Goal: Entertainment & Leisure: Consume media (video, audio)

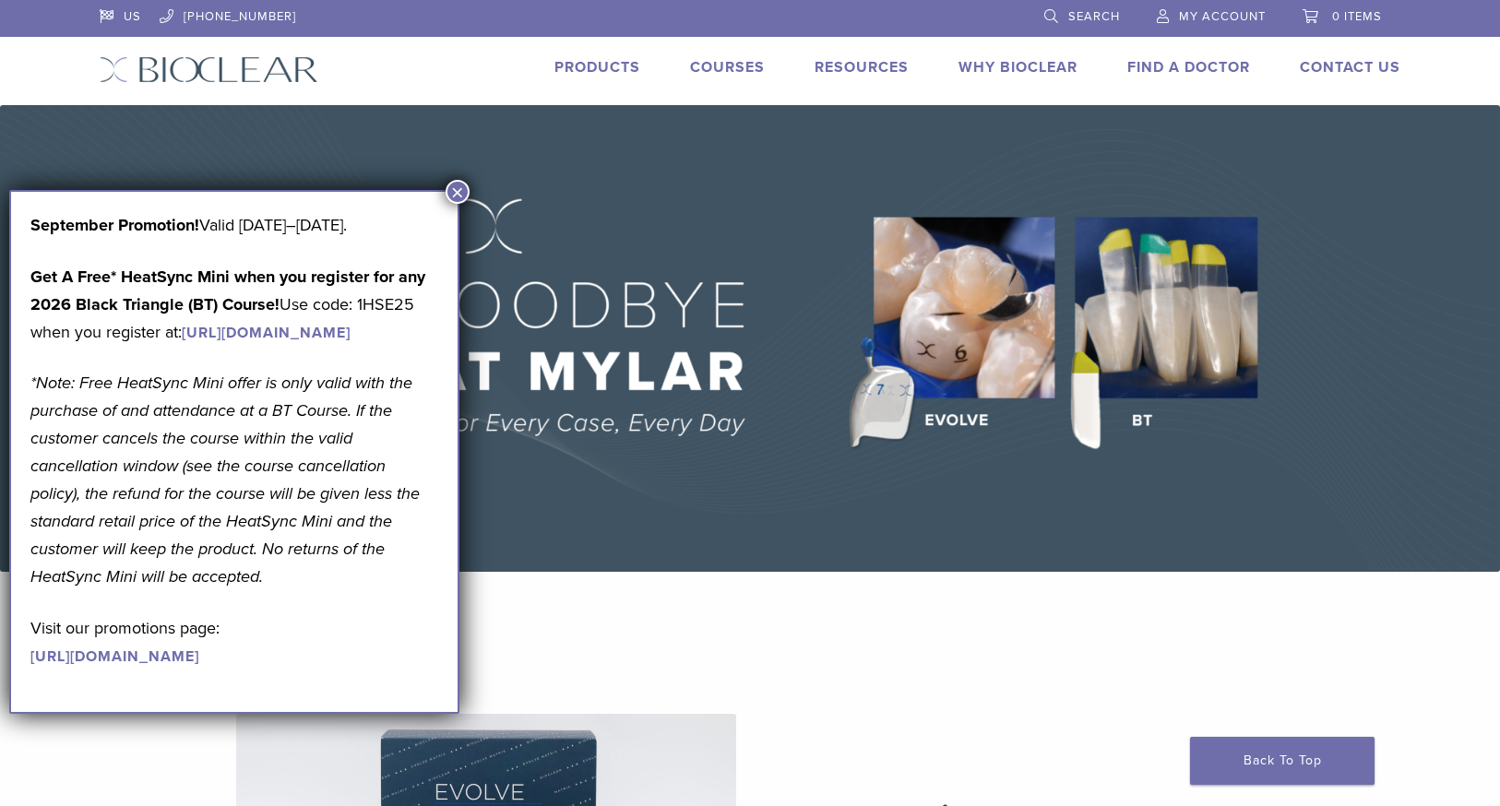
click at [459, 191] on button "×" at bounding box center [458, 192] width 24 height 24
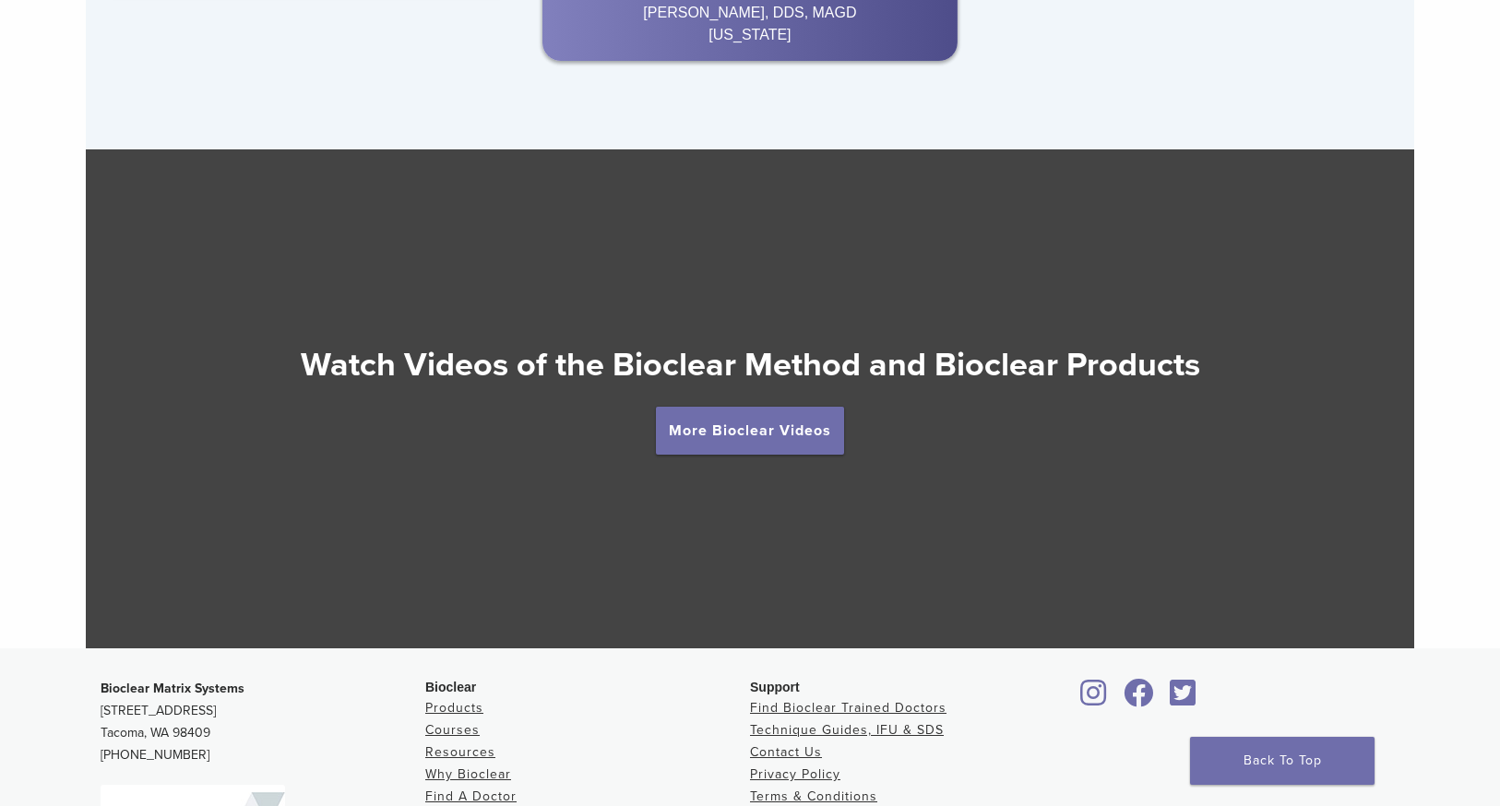
scroll to position [3229, 0]
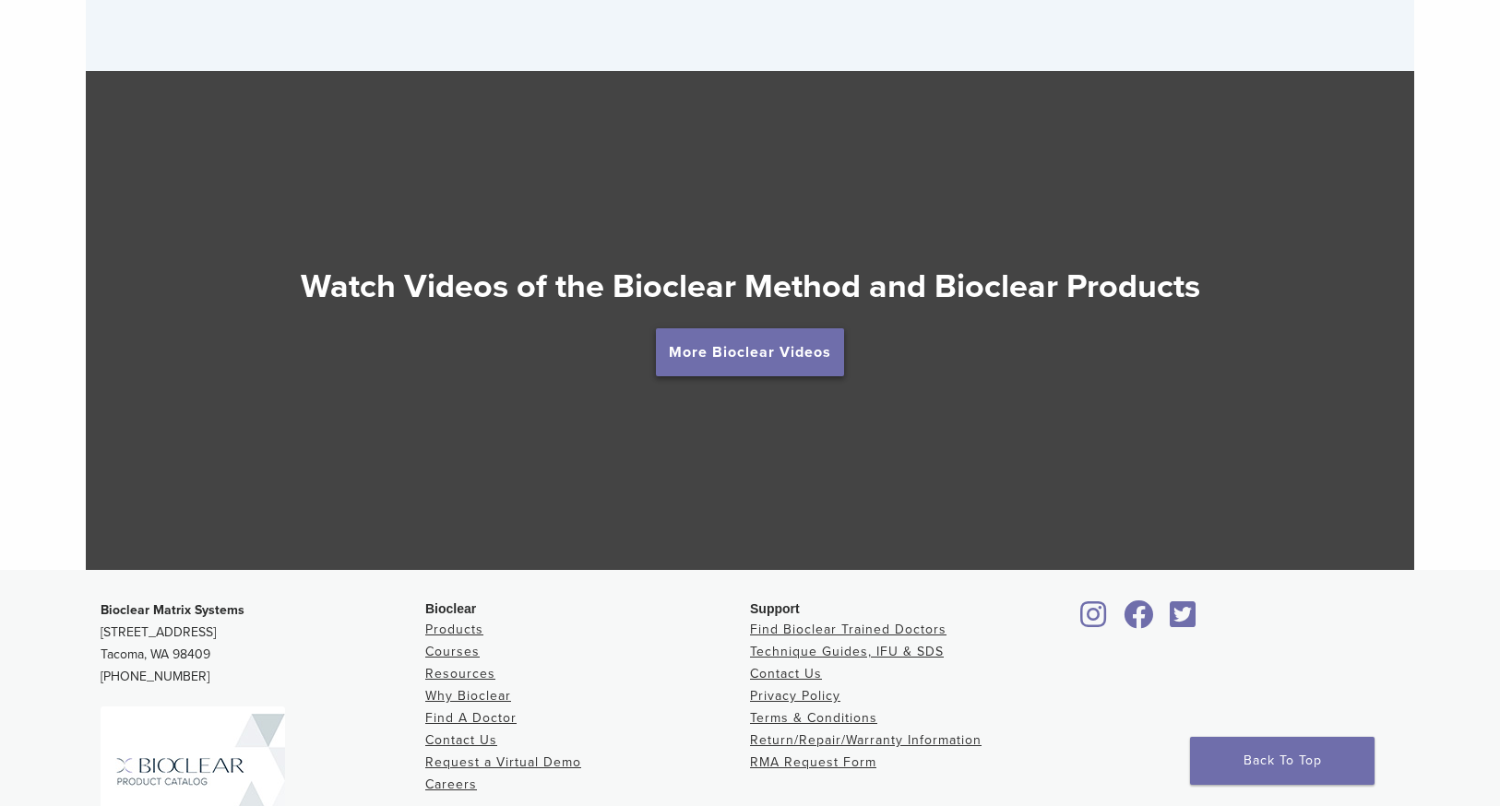
click at [762, 354] on link "More Bioclear Videos" at bounding box center [750, 352] width 188 height 48
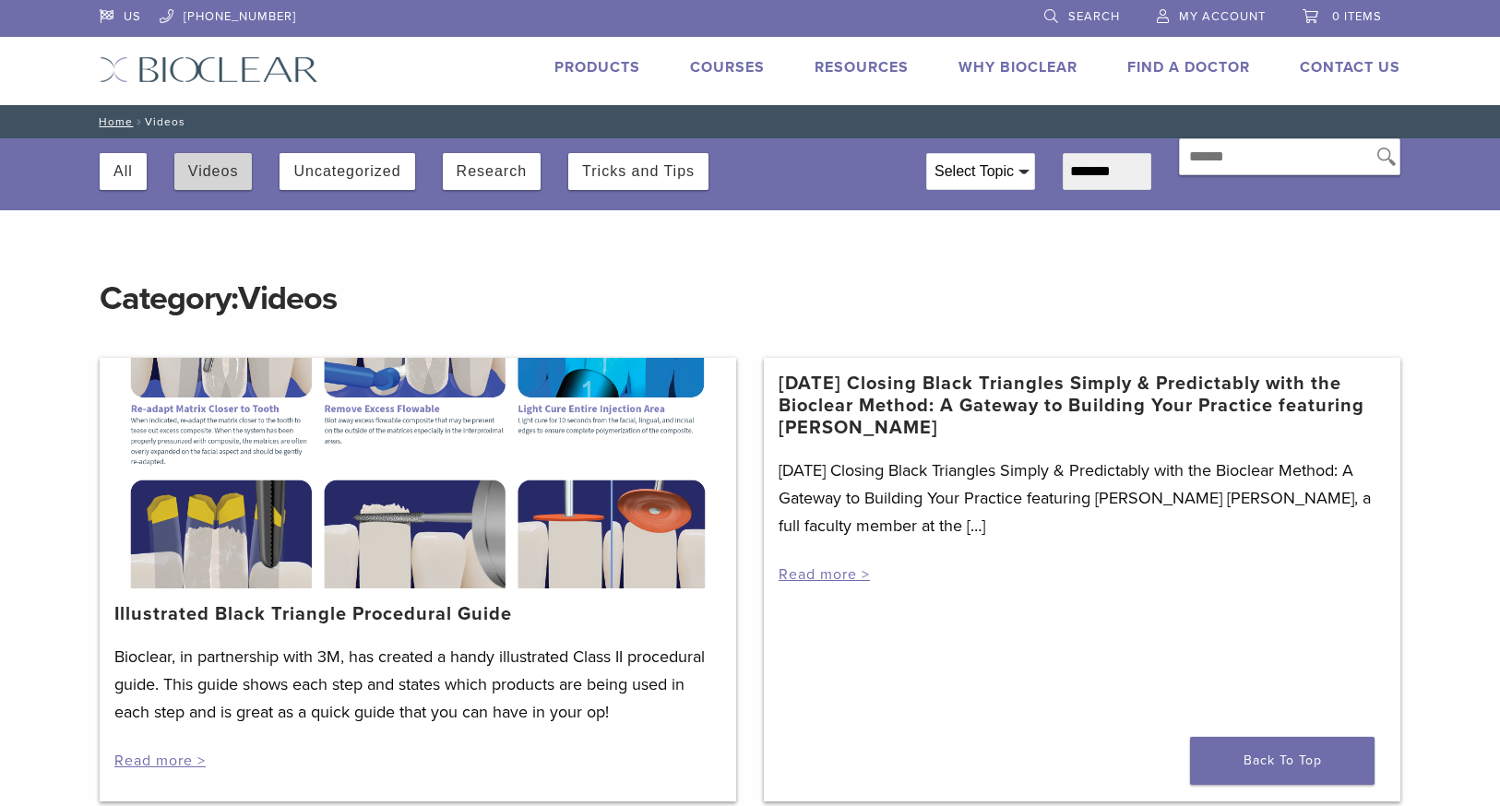
click at [215, 169] on button "Videos" at bounding box center [213, 171] width 51 height 37
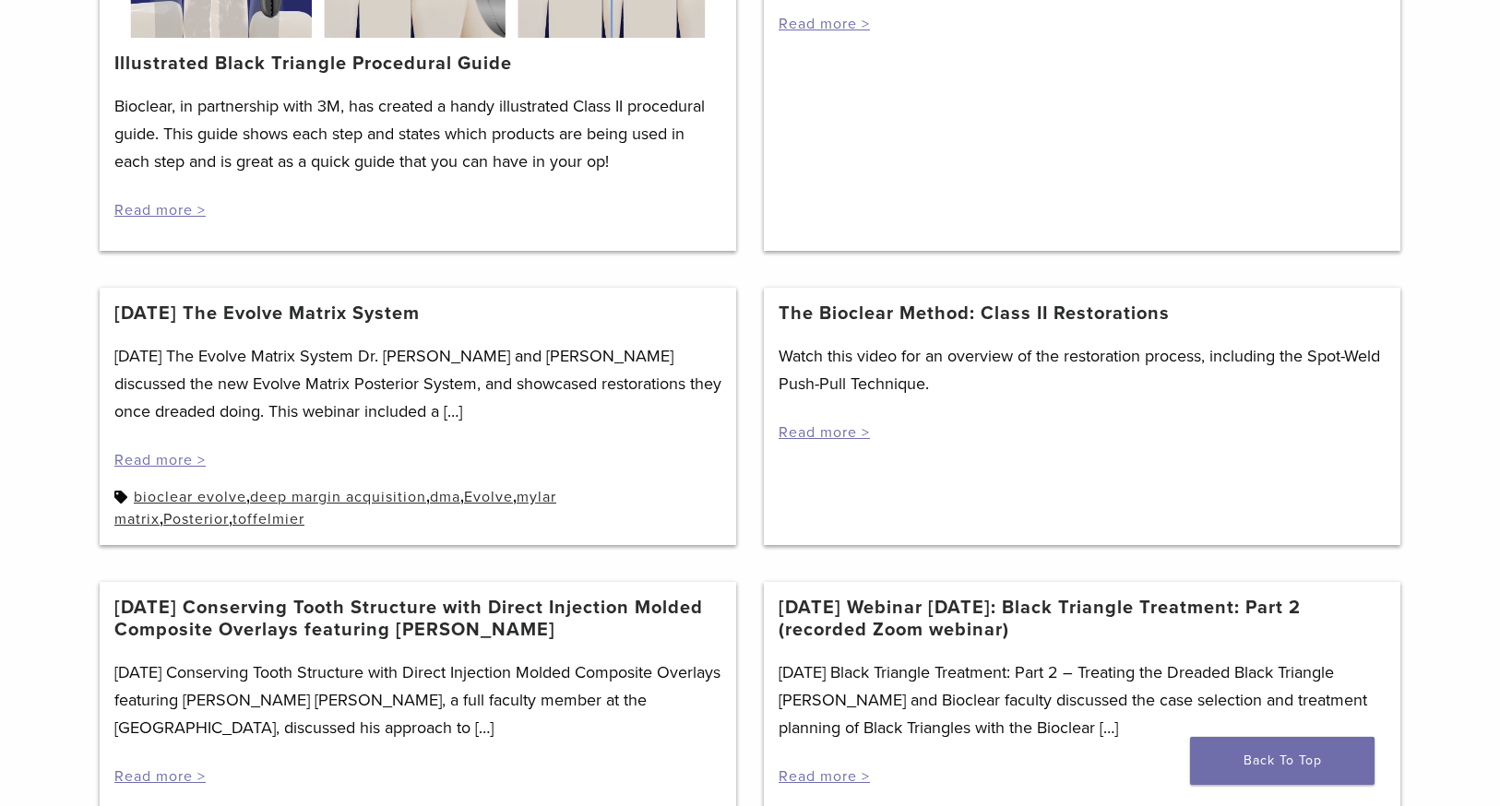
scroll to position [554, 0]
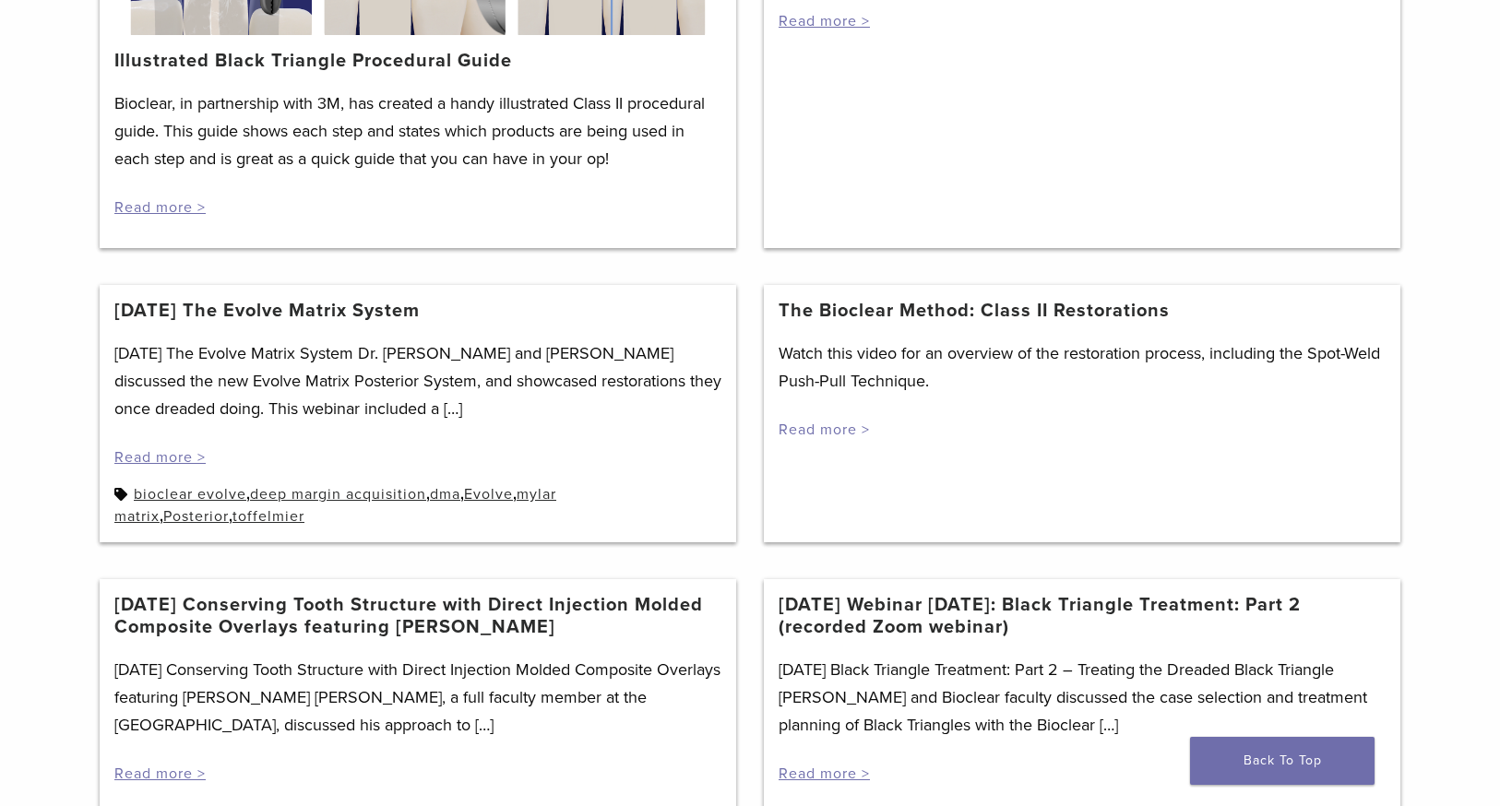
click at [843, 428] on link "Read more >" at bounding box center [824, 430] width 91 height 18
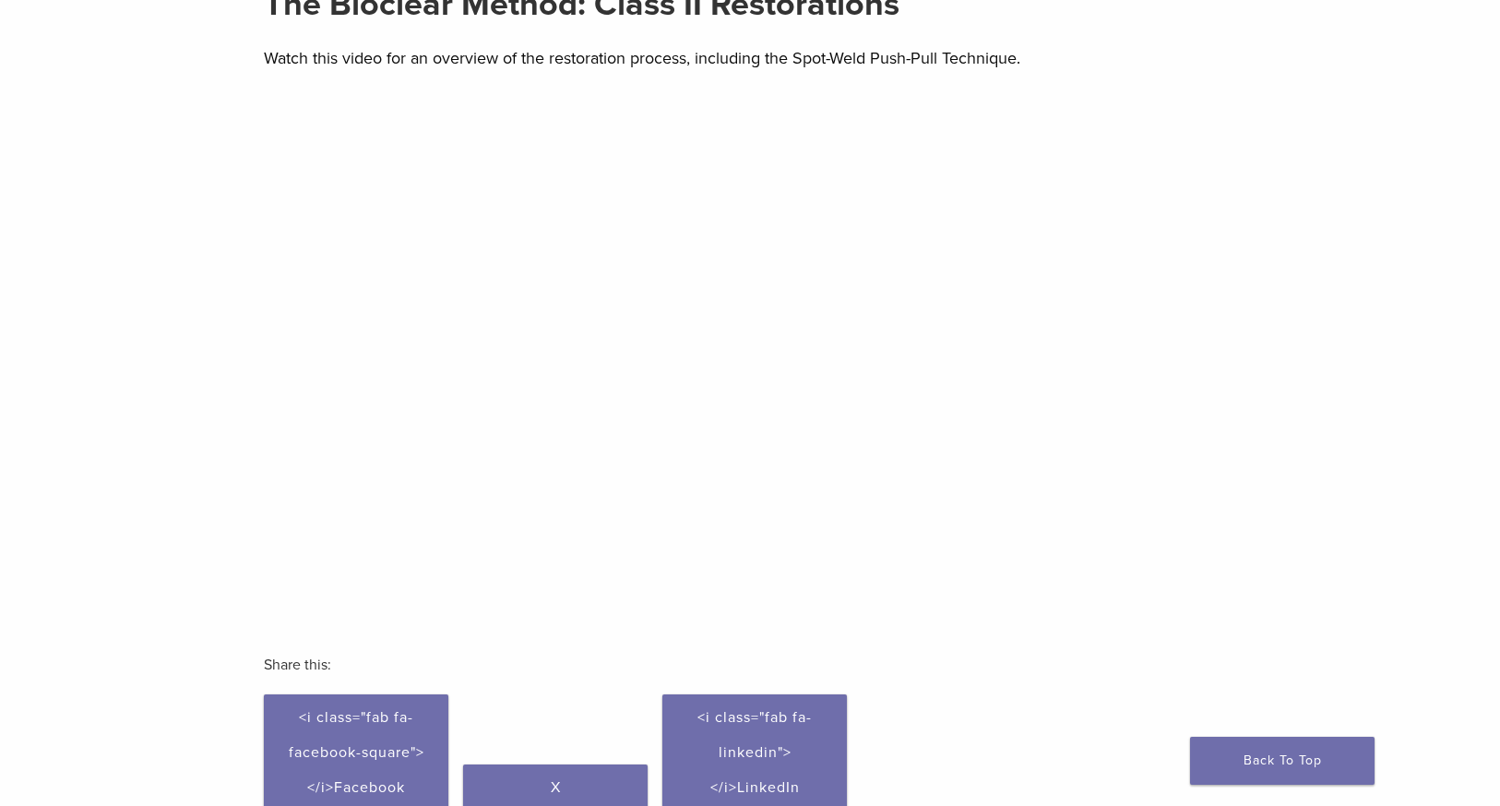
scroll to position [185, 0]
